Goal: Task Accomplishment & Management: Complete application form

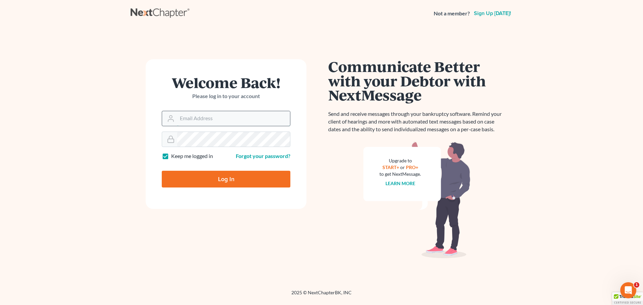
click at [225, 122] on input "Email Address" at bounding box center [233, 118] width 113 height 15
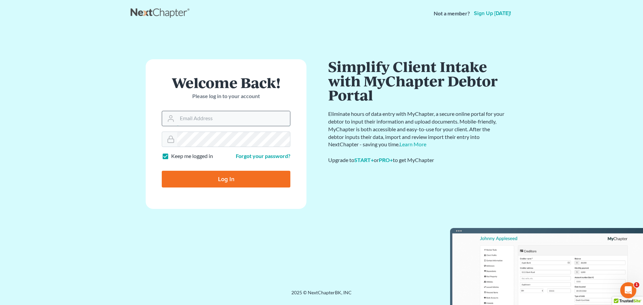
click at [162, 171] on input "Log In" at bounding box center [226, 179] width 129 height 17
type input "Thinking..."
type input "wani@wanilaw.com"
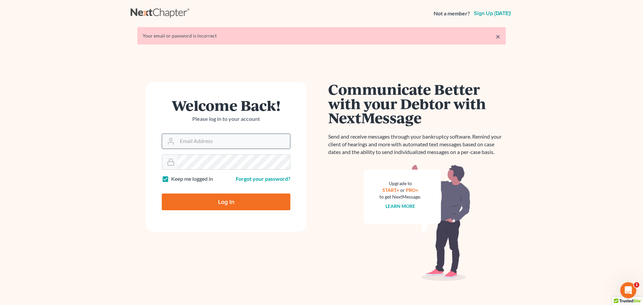
click at [233, 148] on input "Email Address" at bounding box center [233, 141] width 113 height 15
type input "wani@wanilaw.com"
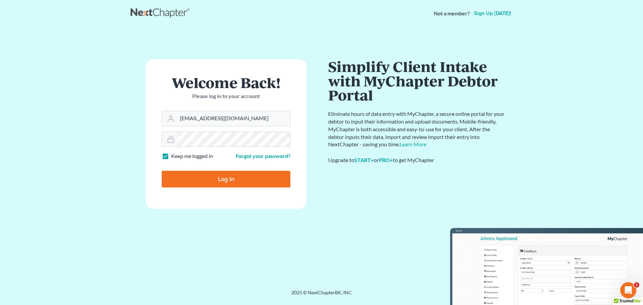
click at [183, 172] on input "Log In" at bounding box center [226, 179] width 129 height 17
type input "Thinking..."
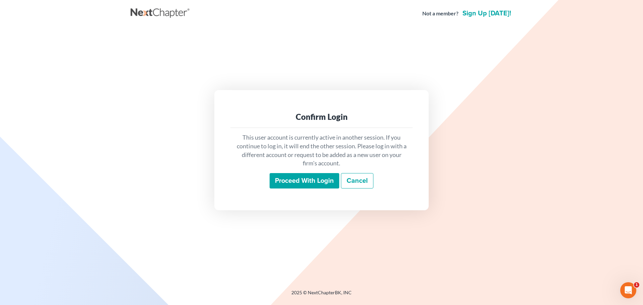
click at [326, 177] on input "Proceed with login" at bounding box center [305, 180] width 70 height 15
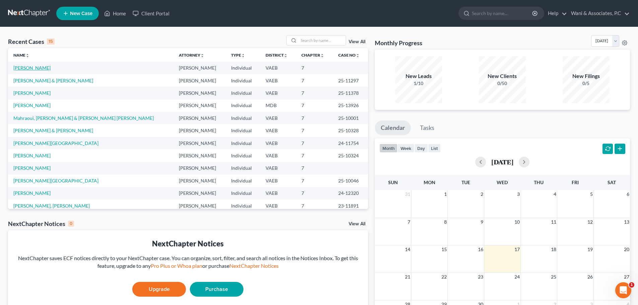
click at [33, 65] on link "Wynder, Brittnie" at bounding box center [31, 68] width 37 height 6
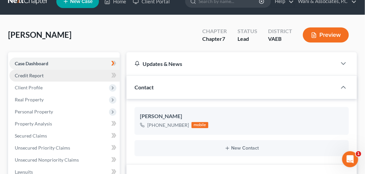
scroll to position [19, 0]
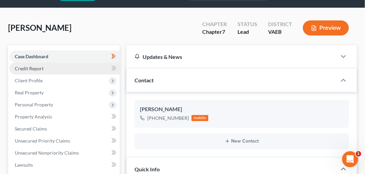
click at [69, 68] on link "Credit Report" at bounding box center [64, 69] width 110 height 12
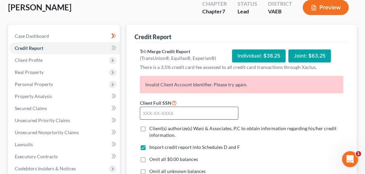
scroll to position [76, 0]
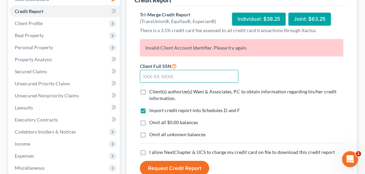
click at [180, 78] on input "text" at bounding box center [189, 76] width 98 height 13
paste input "text"
click at [168, 78] on input "text" at bounding box center [189, 76] width 98 height 13
click at [144, 76] on input "text" at bounding box center [189, 76] width 98 height 13
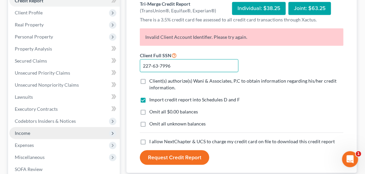
scroll to position [96, 0]
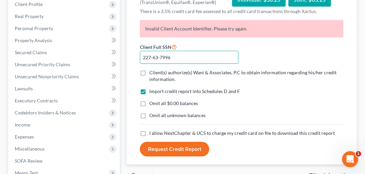
type input "227-63-7996"
click at [149, 69] on label "Client(s) authorize(s) Wani & Associates, P.C to obtain information regarding h…" at bounding box center [246, 75] width 194 height 13
click at [152, 69] on input "Client(s) authorize(s) Wani & Associates, P.C to obtain information regarding h…" at bounding box center [154, 71] width 4 height 4
checkbox input "true"
click at [149, 103] on label "Omit all $0.00 balances" at bounding box center [173, 103] width 49 height 7
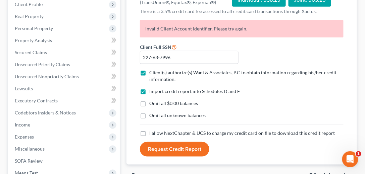
click at [152, 103] on input "Omit all $0.00 balances" at bounding box center [154, 102] width 4 height 4
checkbox input "true"
click at [149, 131] on label "I allow NextChapter & UCS to charge my credit card on file to download this cre…" at bounding box center [241, 133] width 185 height 7
click at [152, 131] on input "I allow NextChapter & UCS to charge my credit card on file to download this cre…" at bounding box center [154, 132] width 4 height 4
checkbox input "true"
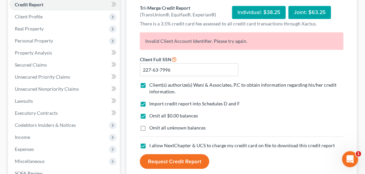
scroll to position [76, 0]
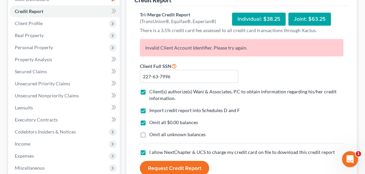
click at [270, 21] on div "Individual: $38.25" at bounding box center [259, 19] width 54 height 13
click at [269, 19] on div "Individual: $38.25" at bounding box center [259, 19] width 54 height 13
click at [269, 17] on div "Individual: $38.25" at bounding box center [259, 19] width 54 height 13
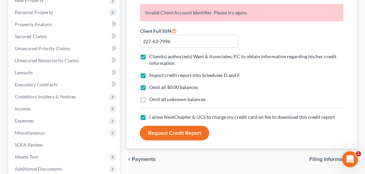
scroll to position [115, 0]
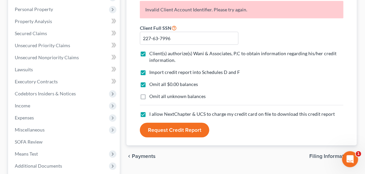
click at [174, 131] on button "Request Credit Report" at bounding box center [174, 130] width 69 height 15
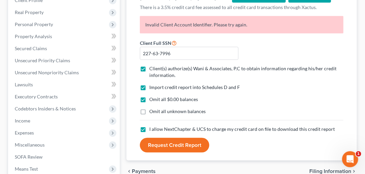
scroll to position [57, 0]
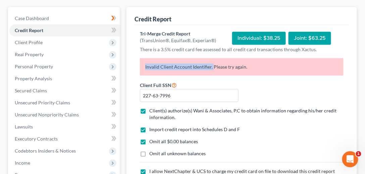
drag, startPoint x: 212, startPoint y: 68, endPoint x: 137, endPoint y: 68, distance: 74.4
click at [137, 68] on div "Invalid Client Account Identifier. Please try again." at bounding box center [241, 69] width 210 height 23
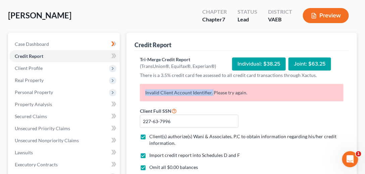
scroll to position [38, 0]
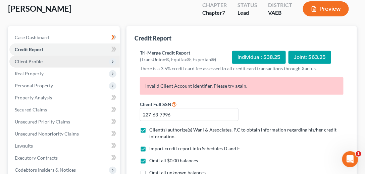
click at [116, 63] on icon at bounding box center [112, 61] width 7 height 7
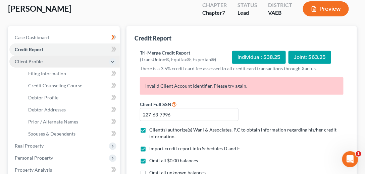
click at [115, 63] on icon at bounding box center [112, 61] width 7 height 7
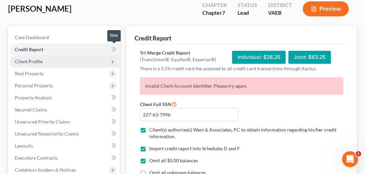
click at [114, 51] on icon at bounding box center [114, 49] width 3 height 5
click at [113, 62] on polyline at bounding box center [112, 62] width 1 height 3
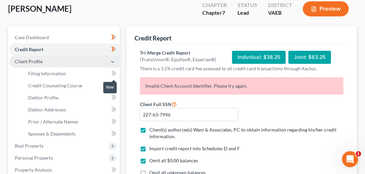
click at [109, 73] on span at bounding box center [114, 74] width 12 height 10
click at [113, 73] on icon at bounding box center [112, 73] width 3 height 5
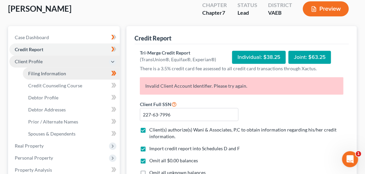
click at [62, 73] on span "Filing Information" at bounding box center [47, 74] width 38 height 6
select select "1"
select select "0"
select select "83"
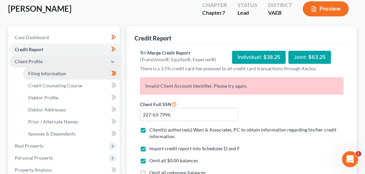
select select "0"
select select "48"
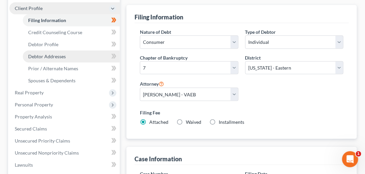
scroll to position [67, 0]
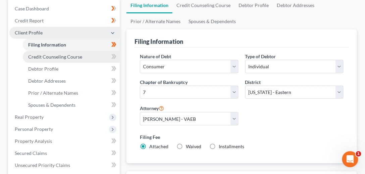
click at [71, 59] on span "Credit Counseling Course" at bounding box center [55, 57] width 54 height 6
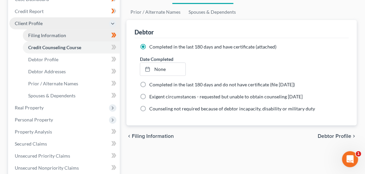
click at [38, 33] on span "Filing Information" at bounding box center [47, 36] width 38 height 6
select select "1"
select select "0"
select select "83"
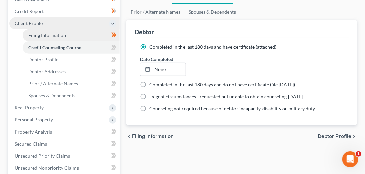
select select "0"
select select "48"
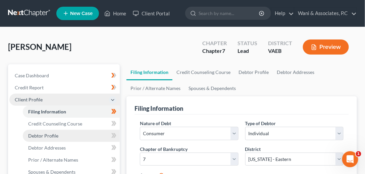
click at [54, 134] on span "Debtor Profile" at bounding box center [43, 136] width 30 height 6
select select "1"
select select "2"
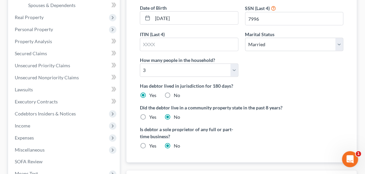
scroll to position [160, 0]
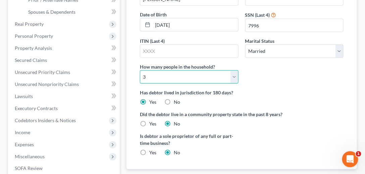
click at [155, 76] on select "Select 1 2 3 4 5 6 7 8 9 10 11 12 13 14 15 16 17 18 19 20" at bounding box center [189, 76] width 98 height 13
click at [140, 70] on select "Select 1 2 3 4 5 6 7 8 9 10 11 12 13 14 15 16 17 18 19 20" at bounding box center [189, 76] width 98 height 13
click at [288, 104] on ng-include "First Name Brittnie Middle Name Last Name Wynder Suffix Date of Birth 03/31/198…" at bounding box center [241, 61] width 203 height 202
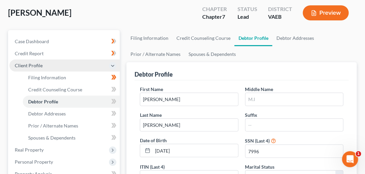
scroll to position [0, 0]
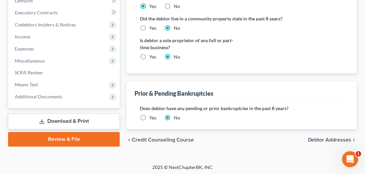
click at [313, 139] on span "Debtor Addresses" at bounding box center [330, 140] width 44 height 5
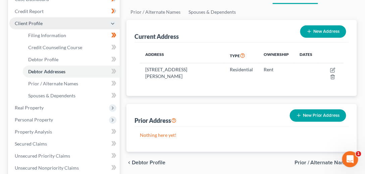
scroll to position [96, 0]
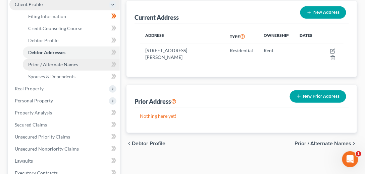
click at [49, 65] on span "Prior / Alternate Names" at bounding box center [53, 65] width 50 height 6
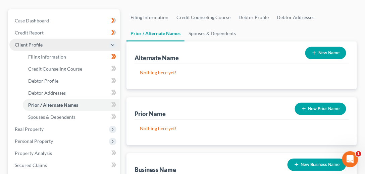
scroll to position [57, 0]
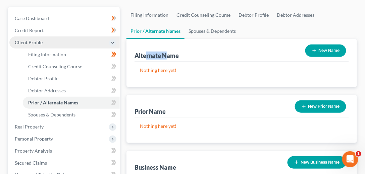
drag, startPoint x: 168, startPoint y: 54, endPoint x: 145, endPoint y: 56, distance: 23.5
click at [145, 56] on div "Alternate Name" at bounding box center [156, 56] width 44 height 8
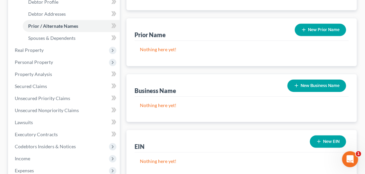
scroll to position [172, 0]
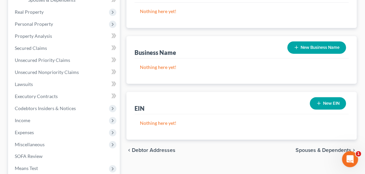
click at [320, 148] on span "Spouses & Dependents" at bounding box center [323, 150] width 56 height 5
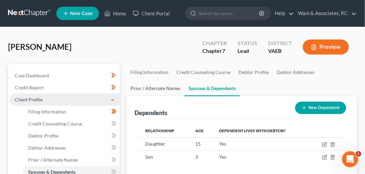
click at [154, 91] on link "Prior / Alternate Names" at bounding box center [155, 88] width 58 height 16
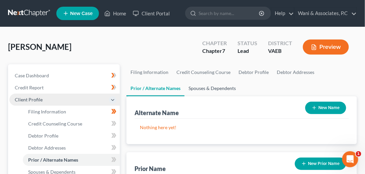
click at [202, 90] on link "Spouses & Dependents" at bounding box center [211, 88] width 55 height 16
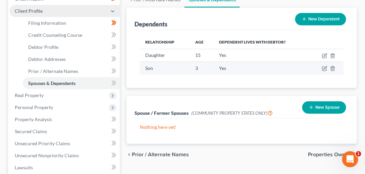
scroll to position [96, 0]
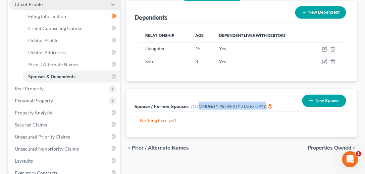
drag, startPoint x: 222, startPoint y: 103, endPoint x: 263, endPoint y: 103, distance: 41.2
click at [263, 104] on span "(COMMUNITY PROPERTY STATES ONLY)" at bounding box center [231, 106] width 81 height 5
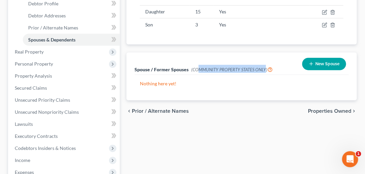
scroll to position [134, 0]
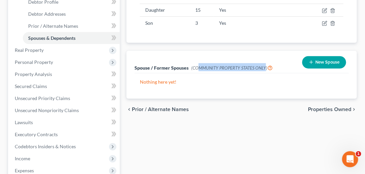
click at [346, 108] on span "Properties Owned" at bounding box center [330, 109] width 44 height 5
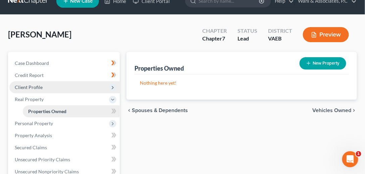
scroll to position [19, 0]
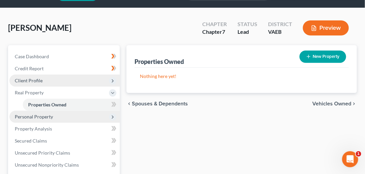
click at [42, 112] on span "Personal Property" at bounding box center [64, 117] width 110 height 12
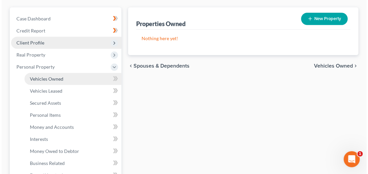
scroll to position [57, 0]
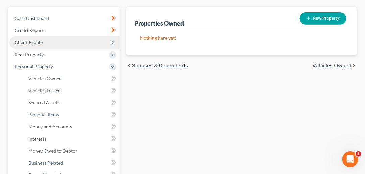
click at [317, 16] on button "New Property" at bounding box center [322, 18] width 47 height 12
select select "48"
select select "0"
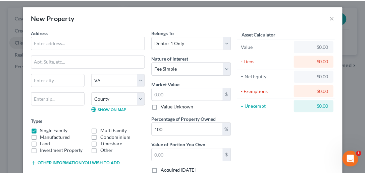
scroll to position [0, 0]
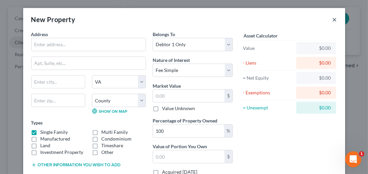
click at [332, 20] on button "×" at bounding box center [334, 19] width 5 height 8
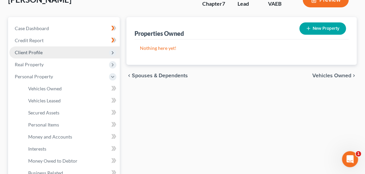
scroll to position [38, 0]
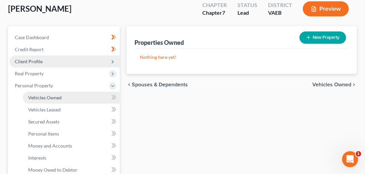
click at [56, 100] on span "Vehicles Owned" at bounding box center [45, 98] width 34 height 6
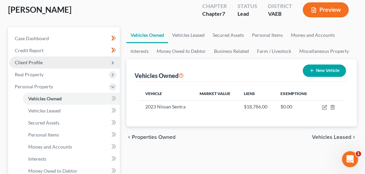
scroll to position [38, 0]
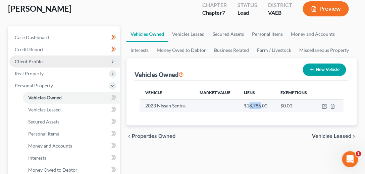
drag, startPoint x: 248, startPoint y: 103, endPoint x: 261, endPoint y: 106, distance: 13.0
click at [261, 106] on td "$18,786.00" at bounding box center [257, 106] width 37 height 13
drag, startPoint x: 179, startPoint y: 106, endPoint x: 160, endPoint y: 107, distance: 18.8
click at [160, 107] on td "2023 Nissan Sentra" at bounding box center [167, 106] width 54 height 13
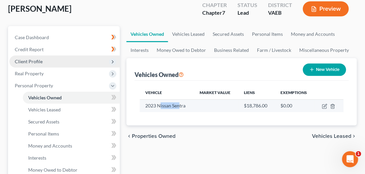
click at [160, 107] on td "2023 Nissan Sentra" at bounding box center [167, 106] width 54 height 13
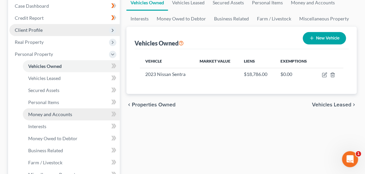
scroll to position [76, 0]
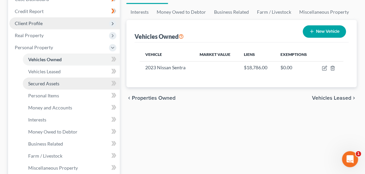
click at [39, 81] on span "Secured Assets" at bounding box center [43, 84] width 31 height 6
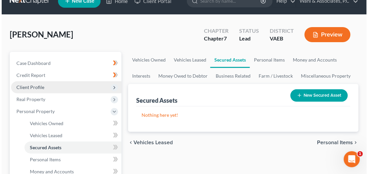
scroll to position [19, 0]
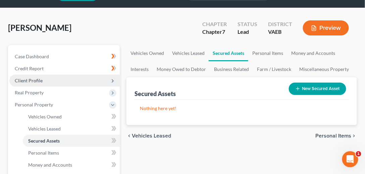
click at [314, 87] on button "New Secured Asset" at bounding box center [317, 89] width 57 height 12
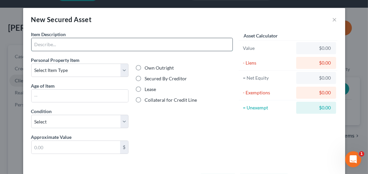
click at [51, 48] on input "text" at bounding box center [131, 44] width 201 height 13
type input "2023 Nissan Sentra"
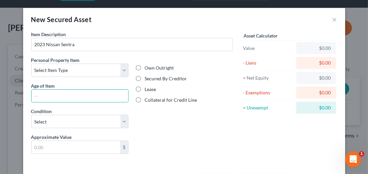
click at [66, 61] on label "Personal Property Item" at bounding box center [55, 60] width 49 height 7
click at [57, 92] on input "text" at bounding box center [79, 96] width 97 height 13
click at [56, 94] on input "text" at bounding box center [79, 96] width 97 height 13
type input "2"
click at [120, 86] on div "Age of Item 2" at bounding box center [80, 92] width 98 height 20
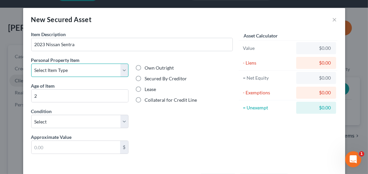
click at [118, 73] on select "Select Item Type Clothing Collectibles Of Value Electronics Firearms Household …" at bounding box center [80, 70] width 98 height 13
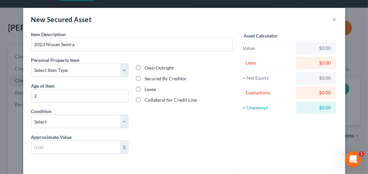
click at [211, 140] on div "Liens Select" at bounding box center [184, 144] width 104 height 20
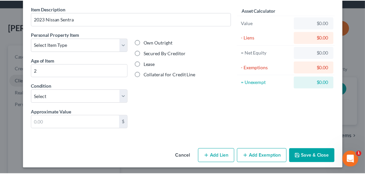
scroll to position [0, 0]
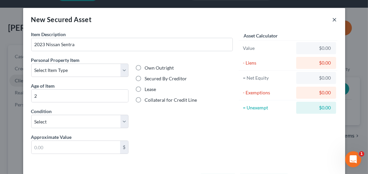
click at [332, 19] on button "×" at bounding box center [334, 19] width 5 height 8
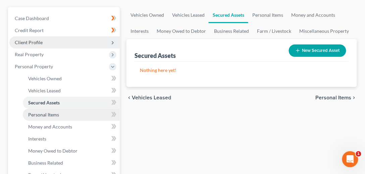
click at [64, 115] on link "Personal Items" at bounding box center [71, 115] width 97 height 12
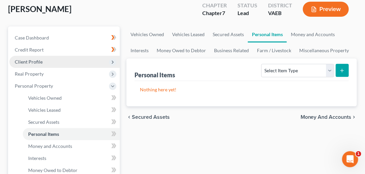
scroll to position [38, 0]
click at [343, 120] on div "chevron_left Secured Assets Money and Accounts chevron_right" at bounding box center [241, 116] width 230 height 21
click at [343, 116] on span "Money and Accounts" at bounding box center [325, 116] width 51 height 5
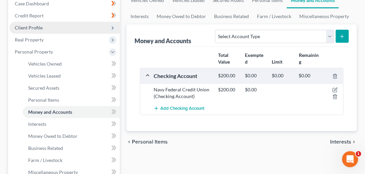
scroll to position [76, 0]
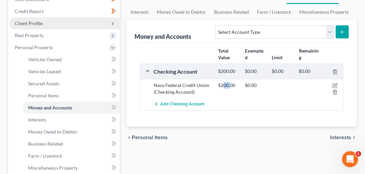
drag, startPoint x: 231, startPoint y: 82, endPoint x: 223, endPoint y: 82, distance: 8.4
click at [223, 82] on div "$200.00" at bounding box center [228, 85] width 27 height 7
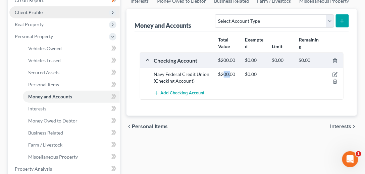
scroll to position [96, 0]
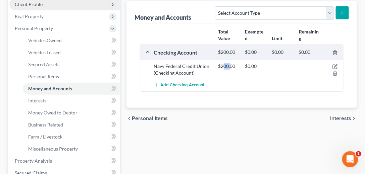
click at [345, 117] on span "Interests" at bounding box center [340, 118] width 21 height 5
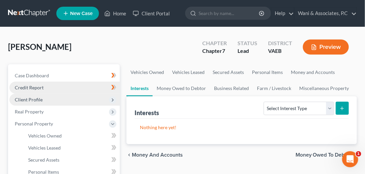
click at [40, 86] on span "Credit Report" at bounding box center [29, 88] width 29 height 6
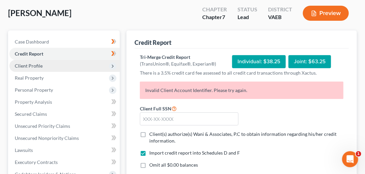
scroll to position [38, 0]
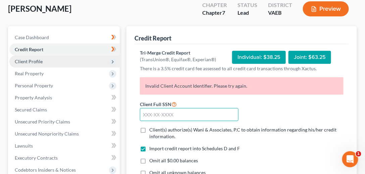
click at [151, 114] on input "text" at bounding box center [189, 114] width 98 height 13
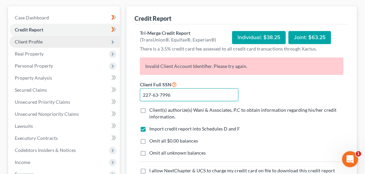
scroll to position [115, 0]
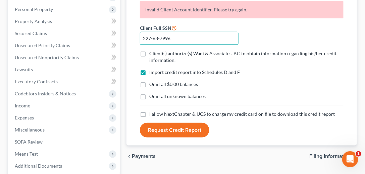
type input "227-63-7996"
click at [149, 53] on label "Client(s) authorize(s) Wani & Associates, P.C to obtain information regarding h…" at bounding box center [246, 56] width 194 height 13
click at [152, 53] on input "Client(s) authorize(s) Wani & Associates, P.C to obtain information regarding h…" at bounding box center [154, 52] width 4 height 4
checkbox input "true"
click at [149, 85] on label "Omit all $0.00 balances" at bounding box center [173, 84] width 49 height 7
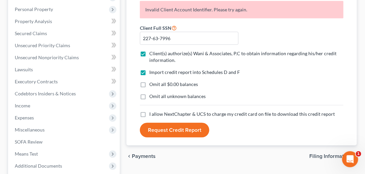
click at [152, 85] on input "Omit all $0.00 balances" at bounding box center [154, 83] width 4 height 4
checkbox input "true"
click at [149, 116] on label "I allow NextChapter & UCS to charge my credit card on file to download this cre…" at bounding box center [241, 114] width 185 height 7
click at [152, 115] on input "I allow NextChapter & UCS to charge my credit card on file to download this cre…" at bounding box center [154, 113] width 4 height 4
checkbox input "true"
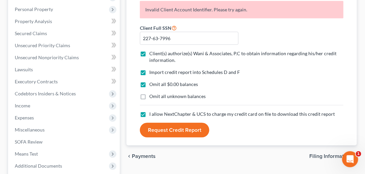
click at [162, 127] on button "Request Credit Report" at bounding box center [174, 130] width 69 height 15
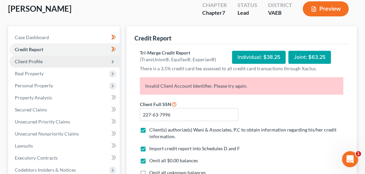
scroll to position [38, 0]
click at [246, 86] on p "Invalid Client Account Identifier. Please try again." at bounding box center [241, 85] width 203 height 17
click at [245, 85] on p "Invalid Client Account Identifier. Please try again." at bounding box center [241, 85] width 203 height 17
click at [244, 85] on p "Invalid Client Account Identifier. Please try again." at bounding box center [241, 85] width 203 height 17
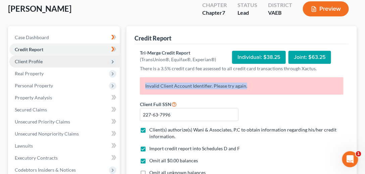
drag, startPoint x: 247, startPoint y: 84, endPoint x: 142, endPoint y: 89, distance: 105.7
click at [142, 89] on p "Invalid Client Account Identifier. Please try again." at bounding box center [241, 85] width 203 height 17
copy p "Invalid Client Account Identifier. Please try again."
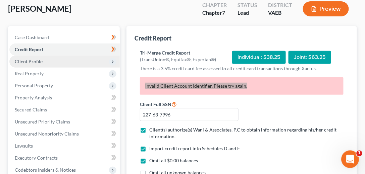
click at [354, 160] on div "Open Intercom Messenger" at bounding box center [349, 158] width 22 height 22
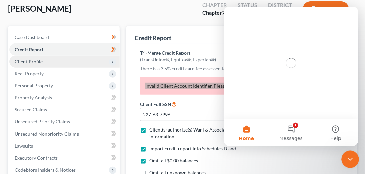
scroll to position [0, 0]
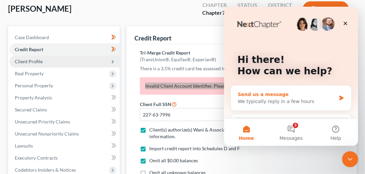
click at [287, 97] on div "Send us a message" at bounding box center [286, 94] width 98 height 7
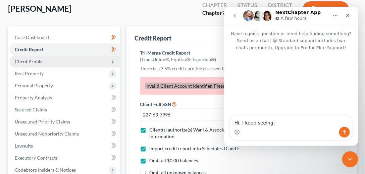
type textarea "Hi, I keep seeing: Invalid Client Account Identifier. Please try again."
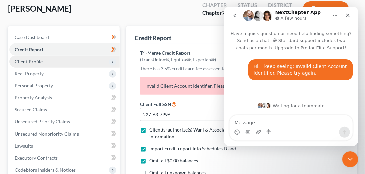
click at [154, 51] on div "Tri-Merge Credit Report" at bounding box center [178, 53] width 76 height 7
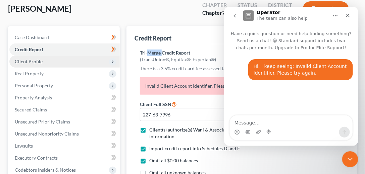
click at [154, 51] on div "Tri-Merge Credit Report" at bounding box center [178, 53] width 76 height 7
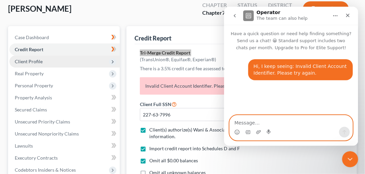
click at [274, 125] on textarea "Message…" at bounding box center [290, 120] width 123 height 11
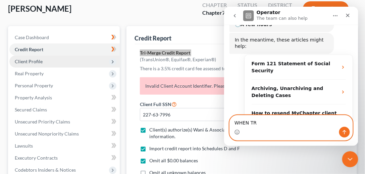
scroll to position [108, 0]
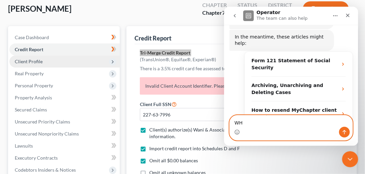
type textarea "W"
paste textarea "Tri-Merge Credit Report"
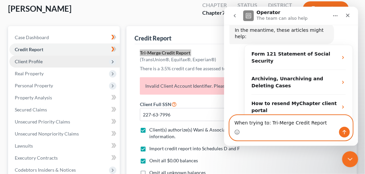
scroll to position [121, 0]
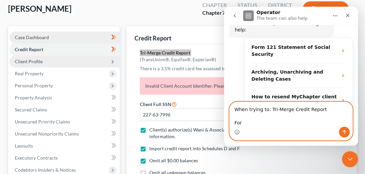
type textarea "When trying to: Tri-Merge Credit Report For"
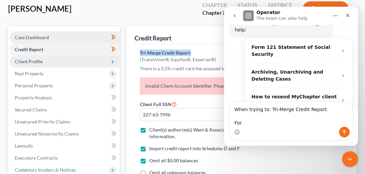
click at [55, 39] on link "Case Dashboard" at bounding box center [64, 37] width 110 height 12
select select "10"
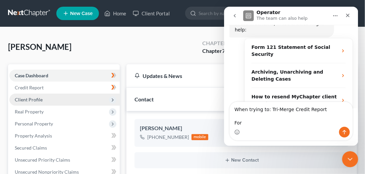
click at [159, 127] on div "Brittnie Wynder" at bounding box center [241, 129] width 203 height 8
click at [160, 129] on div "Brittnie Wynder" at bounding box center [241, 129] width 203 height 8
copy div "Brittnie Wynder"
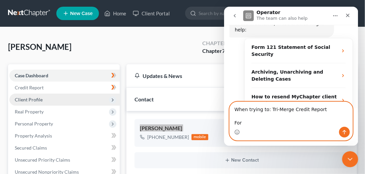
click at [250, 125] on textarea "When trying to: Tri-Merge Credit Report For" at bounding box center [290, 114] width 123 height 25
paste textarea "Brittnie Wynder"
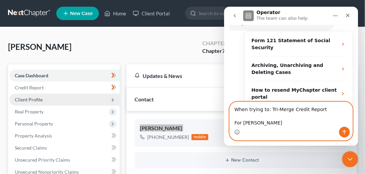
type textarea "When trying to: Tri-Merge Credit Report For Brittnie Wynder"
click at [340, 132] on button "Send a message…" at bounding box center [343, 132] width 11 height 11
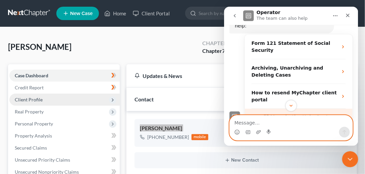
scroll to position [144, 0]
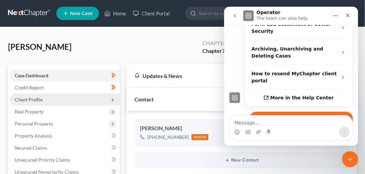
click at [118, 53] on div "Wynder, Brittnie Upgraded Chapter Chapter 7 Status Lead District VAEB Preview" at bounding box center [182, 49] width 349 height 29
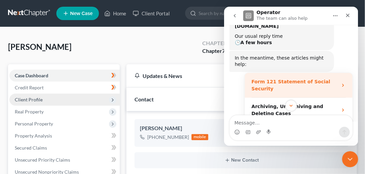
scroll to position [48, 0]
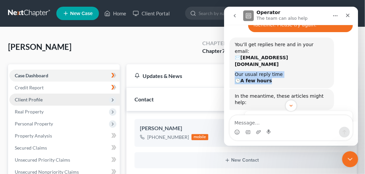
drag, startPoint x: 264, startPoint y: 69, endPoint x: 235, endPoint y: 63, distance: 30.4
click at [235, 71] on div "Our usual reply time 🕒 A few hours" at bounding box center [281, 77] width 94 height 13
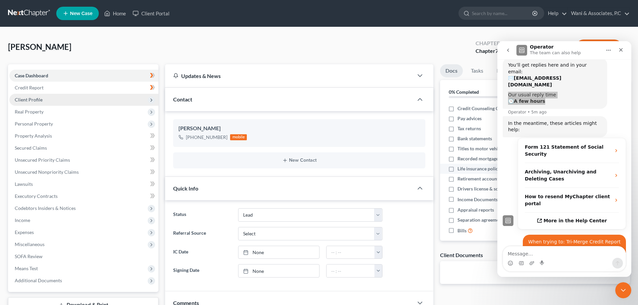
scroll to position [62, 0]
click at [622, 48] on icon "Close" at bounding box center [621, 49] width 5 height 5
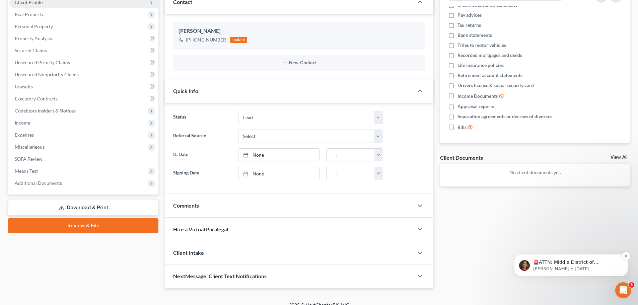
scroll to position [101, 0]
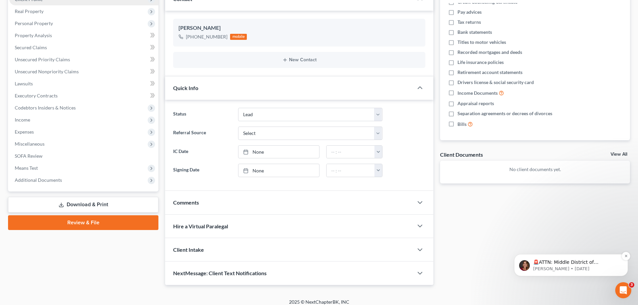
click at [552, 262] on p "🚨ATTN: Middle District of Florida The court has added a new Credit Counseling F…" at bounding box center [576, 262] width 86 height 7
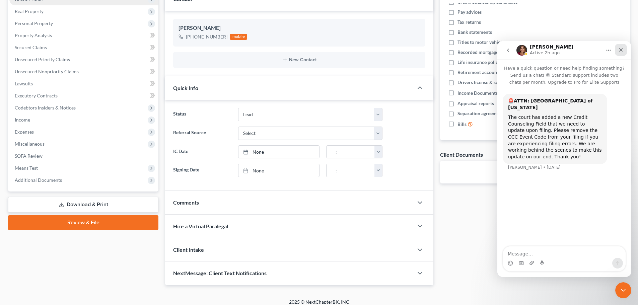
click at [623, 51] on icon "Close" at bounding box center [621, 49] width 5 height 5
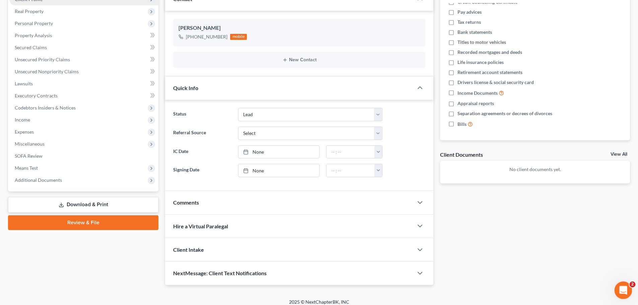
click at [623, 281] on div "Open Intercom Messenger" at bounding box center [623, 289] width 22 height 22
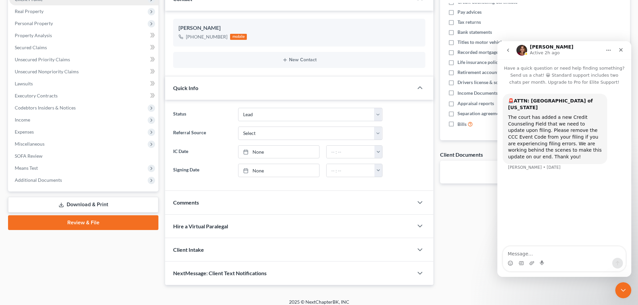
click at [509, 52] on icon "go back" at bounding box center [508, 50] width 5 height 5
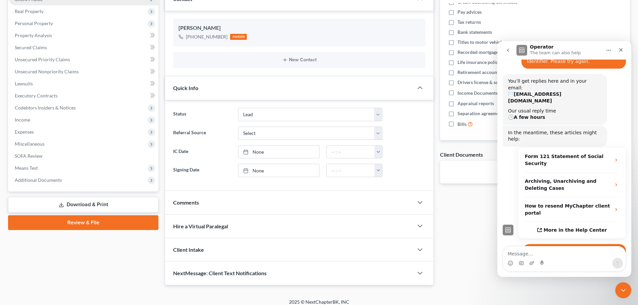
scroll to position [0, 0]
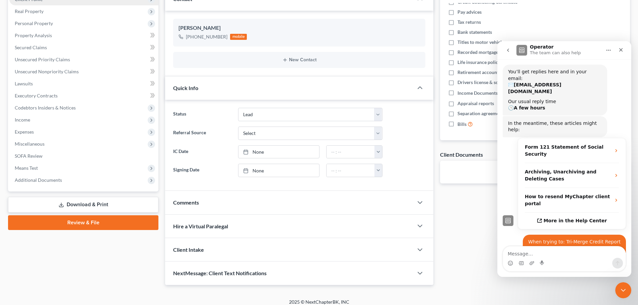
click at [467, 228] on div "Docs Tasks Events Fees Timer 0% Completed Nothing here yet! Credit Counseling C…" at bounding box center [535, 125] width 197 height 322
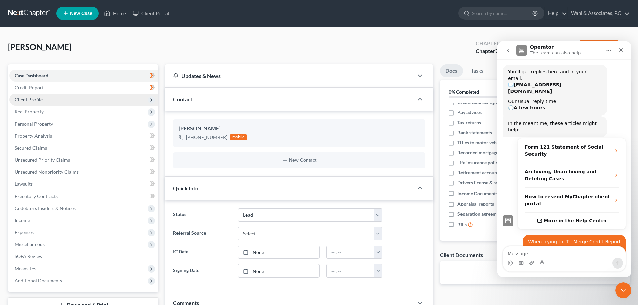
click at [23, 9] on link at bounding box center [29, 13] width 43 height 12
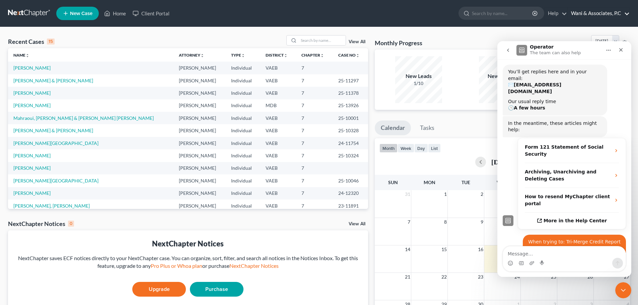
click at [607, 15] on link "Wani & Associates, P.C" at bounding box center [599, 13] width 62 height 12
click at [610, 52] on icon "Home" at bounding box center [608, 50] width 5 height 5
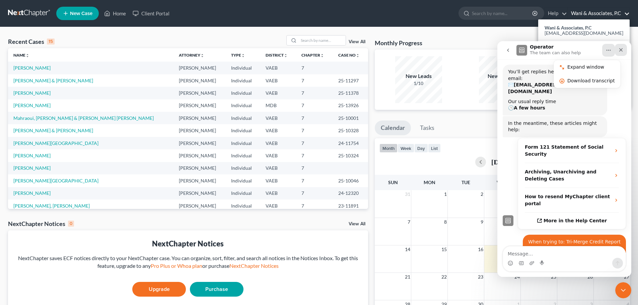
click at [619, 51] on icon "Close" at bounding box center [621, 49] width 5 height 5
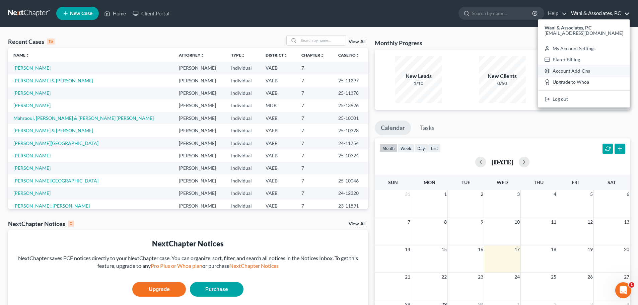
scroll to position [56, 0]
click at [604, 48] on link "My Account Settings" at bounding box center [584, 48] width 91 height 11
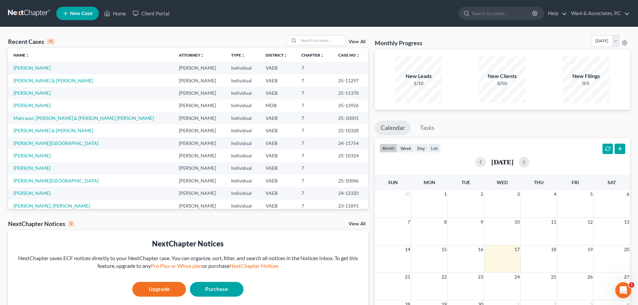
select select "83"
select select "24"
select select "48"
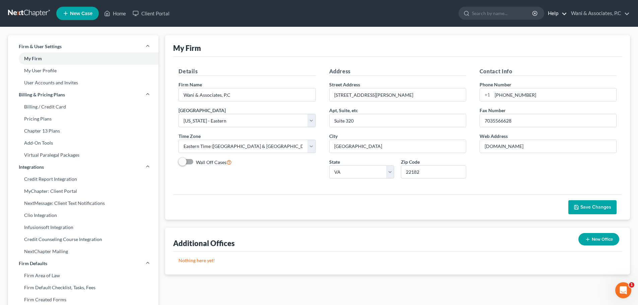
click at [561, 15] on link "Help" at bounding box center [556, 13] width 22 height 12
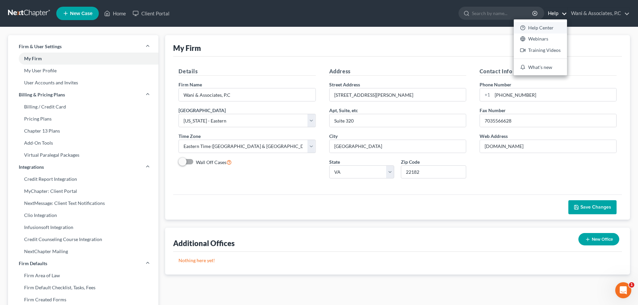
click at [555, 29] on link "Help Center" at bounding box center [540, 27] width 53 height 11
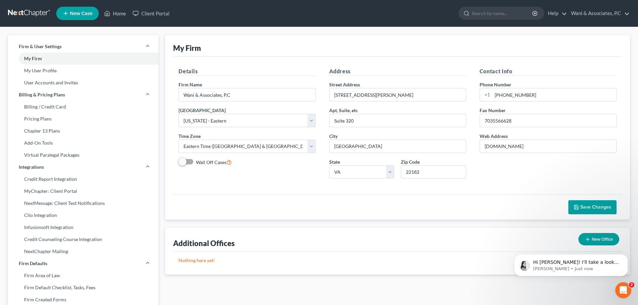
scroll to position [111, 0]
drag, startPoint x: 588, startPoint y: 276, endPoint x: 588, endPoint y: 297, distance: 20.4
click at [588, 276] on body "Hi [PERSON_NAME]! I'll take a look at your credit report errors now and reach o…" at bounding box center [571, 264] width 129 height 42
click at [586, 266] on p "Hi [PERSON_NAME]! I'll take a look at your credit report errors now and reach o…" at bounding box center [576, 262] width 86 height 7
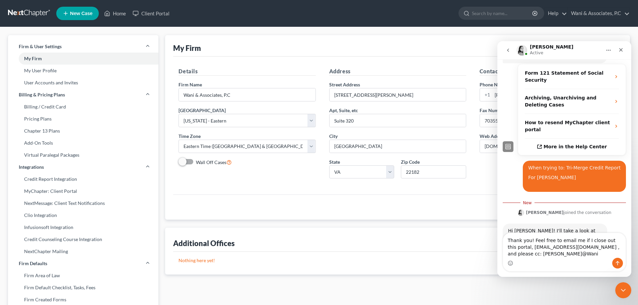
scroll to position [135, 0]
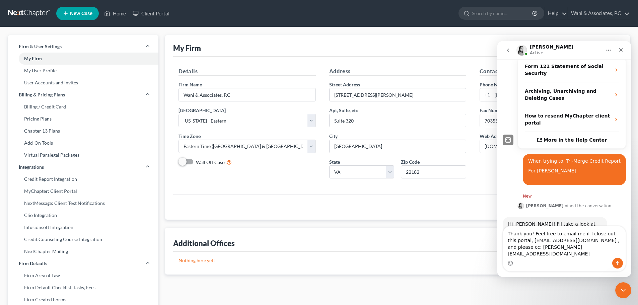
type textarea "Thank you! Feel free to email me if I close out this portal, [EMAIL_ADDRESS][DO…"
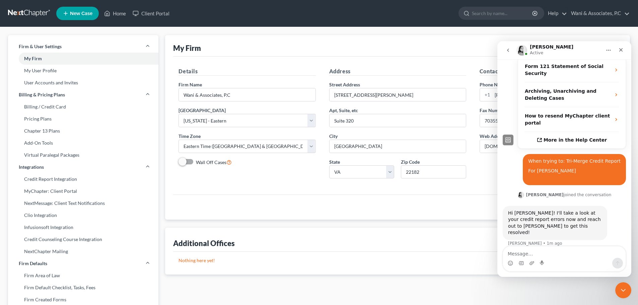
scroll to position [144, 0]
